Goal: Book appointment/travel/reservation

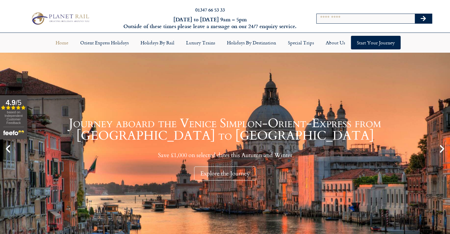
click at [335, 19] on input "Search" at bounding box center [366, 18] width 98 height 9
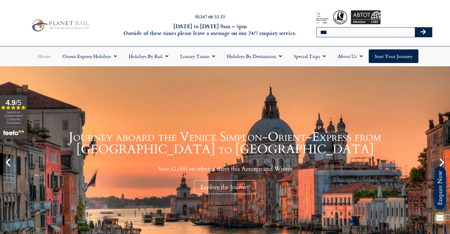
type input "***"
click at [415, 28] on button "Search" at bounding box center [423, 32] width 17 height 9
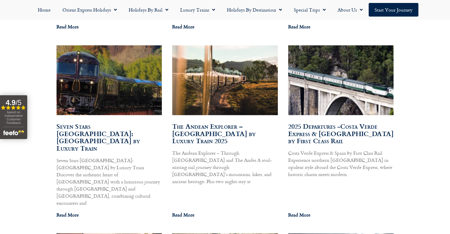
scroll to position [694, 0]
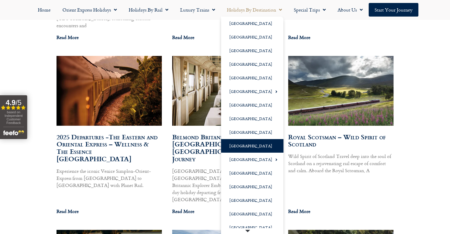
click at [239, 148] on link "[GEOGRAPHIC_DATA]" at bounding box center [252, 146] width 62 height 14
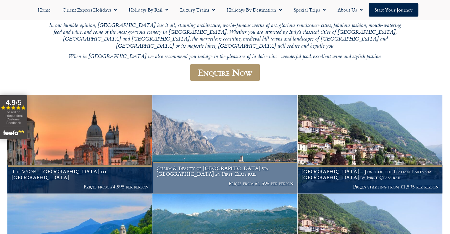
scroll to position [178, 0]
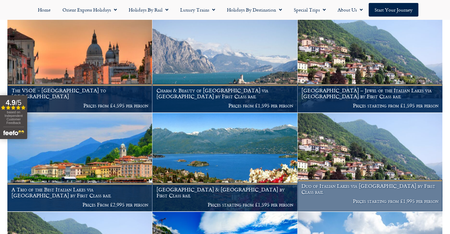
click at [350, 171] on img at bounding box center [370, 162] width 145 height 99
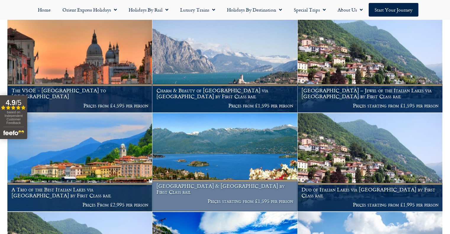
scroll to position [177, 0]
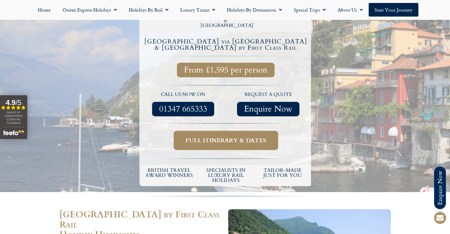
scroll to position [178, 0]
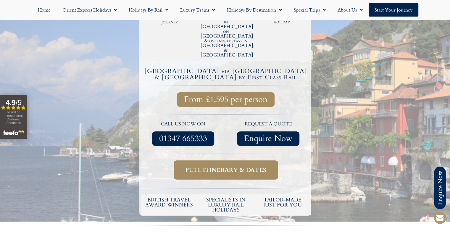
click at [226, 118] on div "request a quote Enquire Now" at bounding box center [268, 133] width 85 height 31
click at [153, 121] on p "call us now on" at bounding box center [183, 125] width 79 height 8
click at [249, 135] on span "Enquire Now" at bounding box center [268, 138] width 48 height 7
click at [222, 166] on span "Full itinerary & dates" at bounding box center [226, 169] width 81 height 7
